Goal: Task Accomplishment & Management: Manage account settings

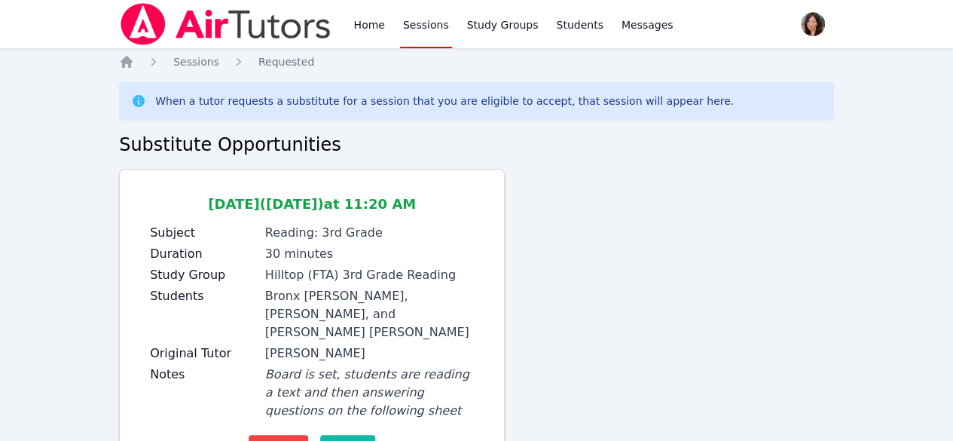
click at [351, 438] on span "Accept" at bounding box center [347, 447] width 43 height 18
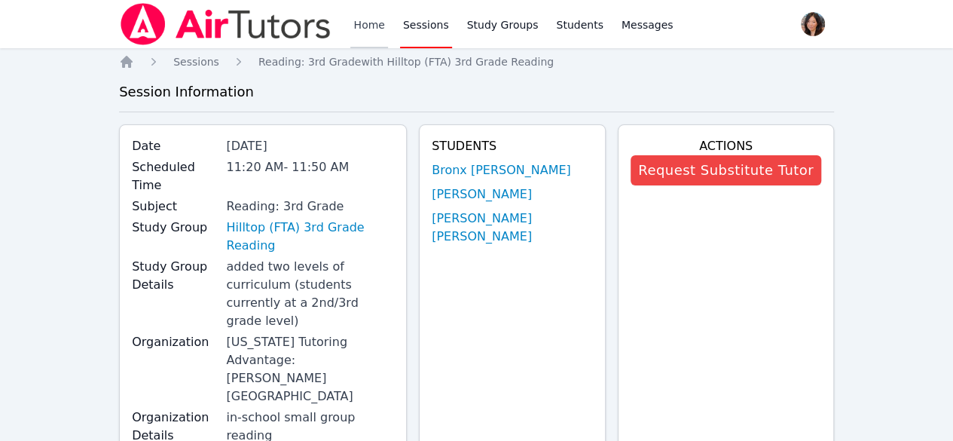
click at [360, 26] on link "Home" at bounding box center [368, 24] width 37 height 48
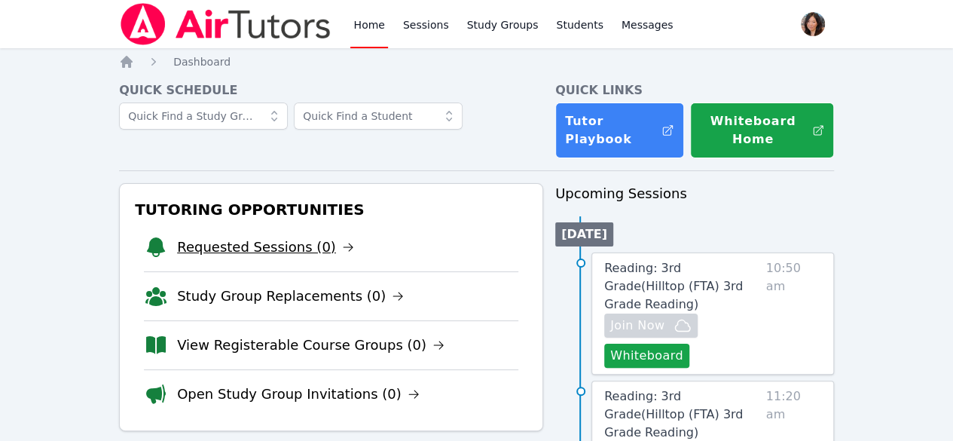
click at [230, 242] on link "Requested Sessions (0)" at bounding box center [265, 246] width 177 height 21
